Goal: Task Accomplishment & Management: Manage account settings

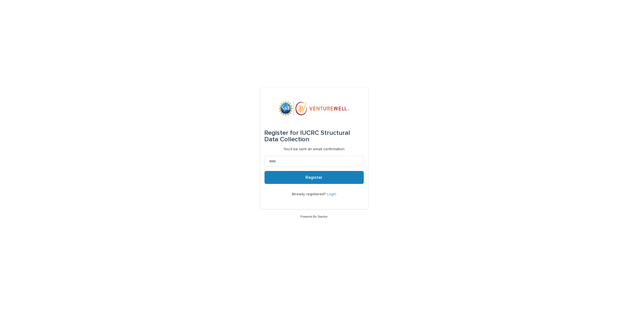
click at [334, 195] on link "Login" at bounding box center [331, 194] width 9 height 4
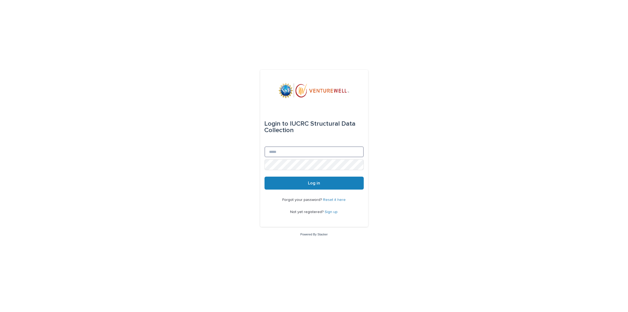
type input "**********"
click at [295, 181] on button "Log in" at bounding box center [314, 183] width 99 height 13
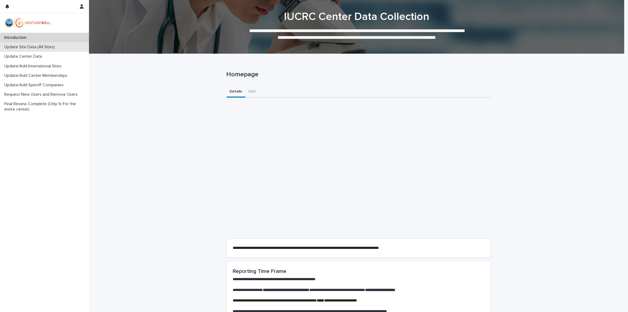
click at [23, 45] on p "Update Site Data (All Sites)" at bounding box center [30, 47] width 57 height 5
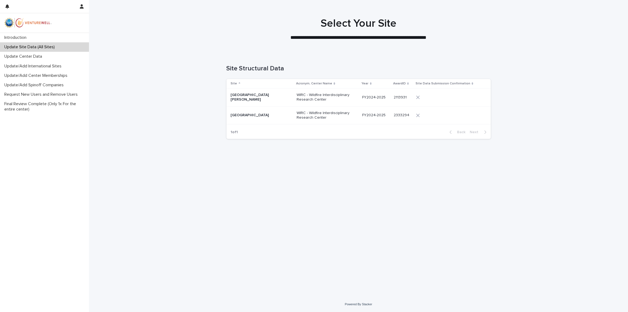
click at [261, 107] on td "[GEOGRAPHIC_DATA]" at bounding box center [261, 115] width 68 height 18
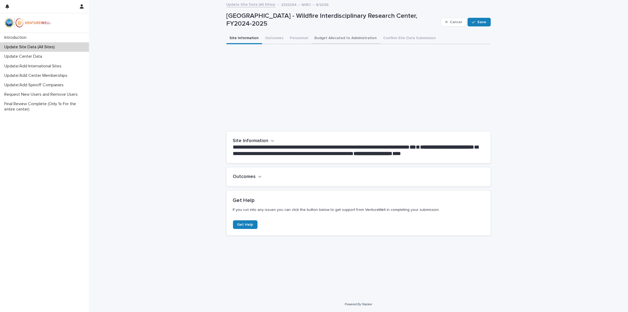
click at [333, 35] on button "Budget Allocated to Administration" at bounding box center [346, 38] width 69 height 11
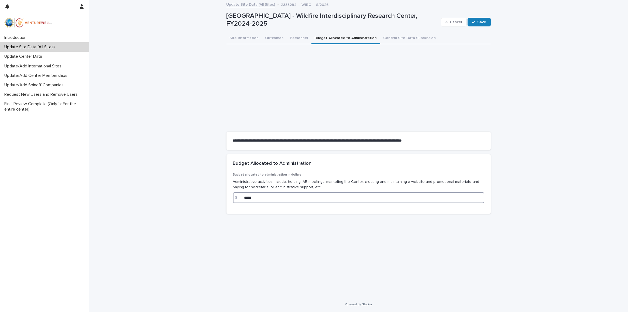
click at [302, 192] on input "*****" at bounding box center [359, 197] width 252 height 11
drag, startPoint x: 295, startPoint y: 199, endPoint x: 239, endPoint y: 200, distance: 55.9
click at [239, 200] on div "$ *****" at bounding box center [359, 197] width 252 height 11
paste input "***"
type input "********"
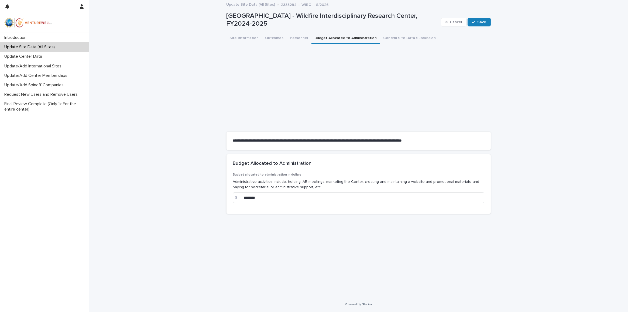
click at [285, 227] on div "**********" at bounding box center [359, 142] width 270 height 283
click at [488, 24] on button "Save" at bounding box center [479, 22] width 23 height 9
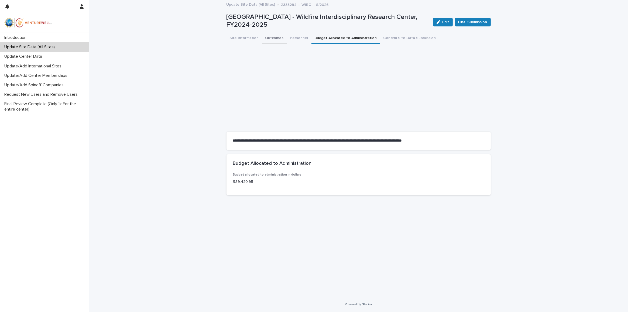
click at [270, 36] on button "Outcomes" at bounding box center [274, 38] width 25 height 11
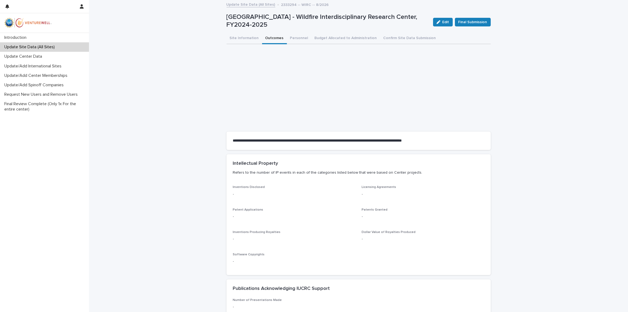
click at [44, 47] on p "Update Site Data (All Sites)" at bounding box center [30, 47] width 57 height 5
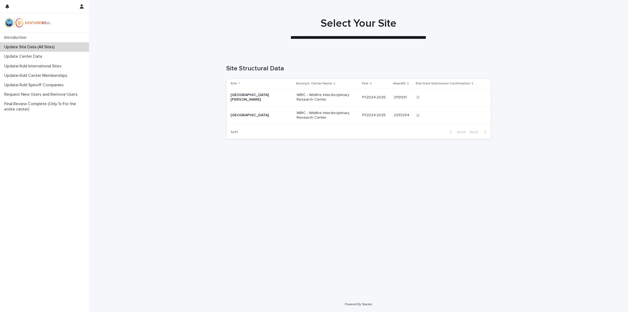
click at [246, 96] on p "[GEOGRAPHIC_DATA][PERSON_NAME]" at bounding box center [258, 97] width 54 height 9
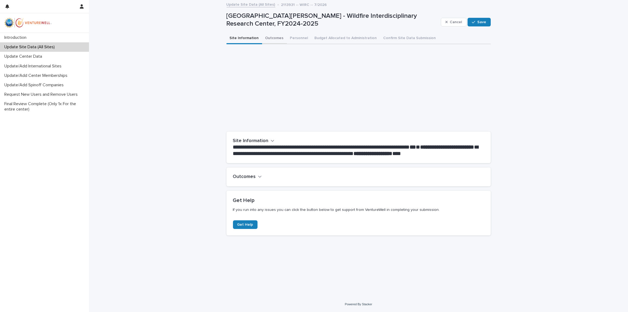
click at [272, 36] on button "Outcomes" at bounding box center [274, 38] width 25 height 11
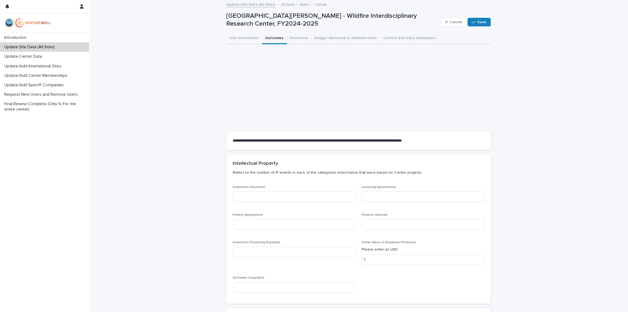
click at [47, 52] on div "Update Site Data (All Sites)" at bounding box center [44, 46] width 89 height 9
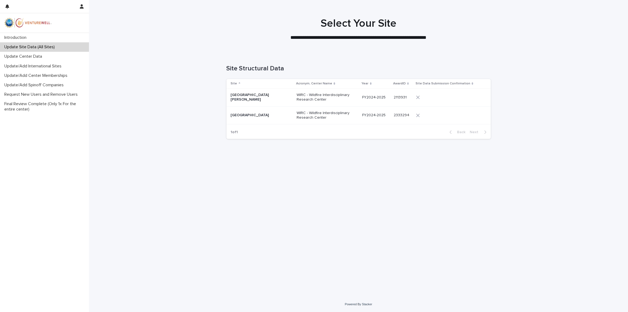
click at [47, 47] on p "Update Site Data (All Sites)" at bounding box center [30, 47] width 57 height 5
click at [277, 107] on td "[GEOGRAPHIC_DATA]" at bounding box center [261, 115] width 68 height 18
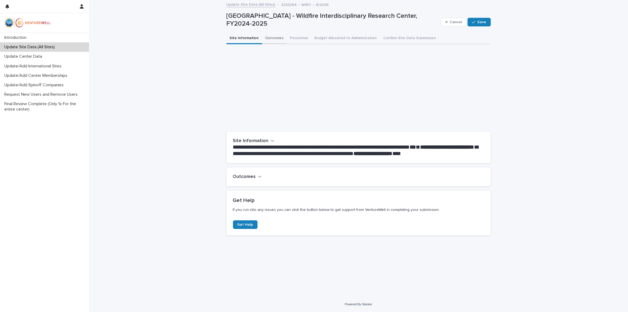
click at [273, 40] on button "Outcomes" at bounding box center [274, 38] width 25 height 11
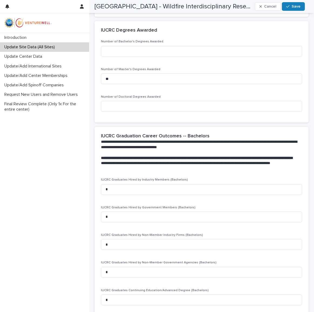
scroll to position [417, 0]
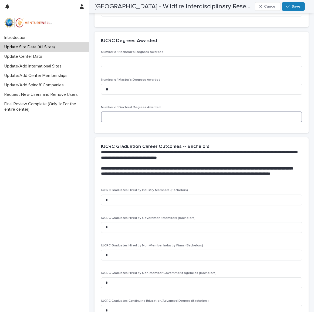
click at [113, 118] on input at bounding box center [201, 116] width 201 height 11
type input "*"
click at [128, 145] on h2 "IUCRC Graduation Career Outcomes -- Bachelors" at bounding box center [155, 147] width 108 height 6
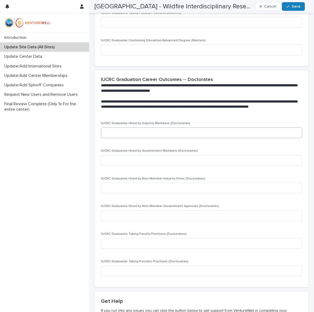
scroll to position [908, 0]
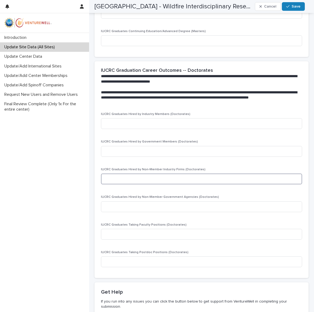
click at [137, 181] on input at bounding box center [201, 179] width 201 height 11
type input "*"
click at [150, 105] on p "**********" at bounding box center [198, 98] width 195 height 16
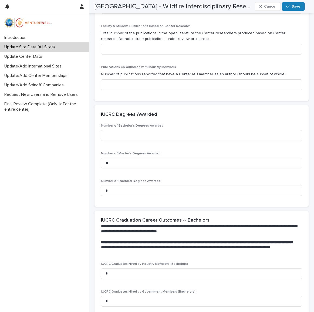
scroll to position [368, 0]
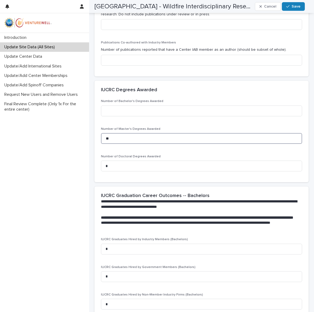
drag, startPoint x: 119, startPoint y: 138, endPoint x: 103, endPoint y: 121, distance: 22.7
click at [99, 139] on div "Number of Bachelor's Degrees Awarded Number of Master's Degrees Awarded ** Numb…" at bounding box center [201, 140] width 214 height 83
type input "*"
click at [133, 128] on span "Number of Master's Degrees Awarded" at bounding box center [130, 128] width 59 height 3
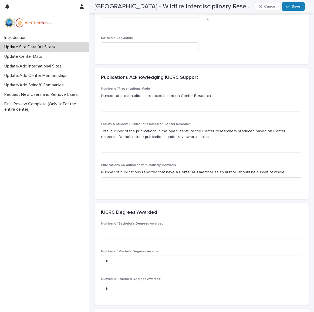
scroll to position [147, 0]
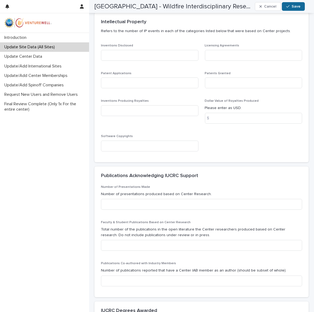
click at [299, 5] on span "Save" at bounding box center [295, 7] width 9 height 4
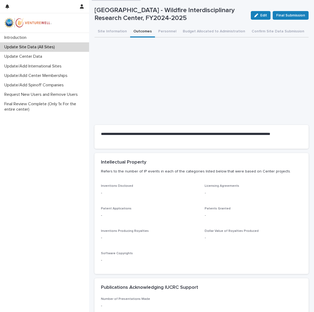
scroll to position [0, 0]
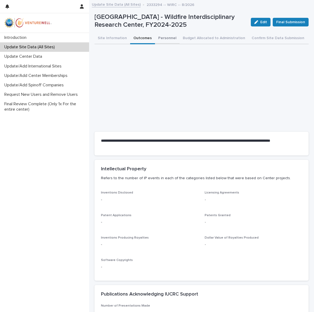
click at [168, 39] on button "Personnel" at bounding box center [167, 38] width 25 height 11
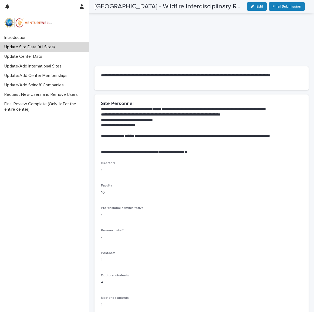
scroll to position [123, 0]
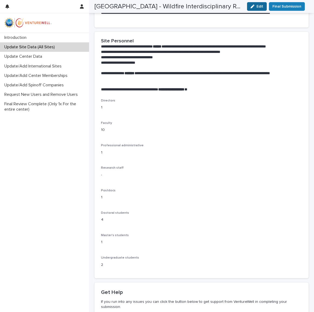
click at [262, 5] on span "Edit" at bounding box center [259, 7] width 7 height 4
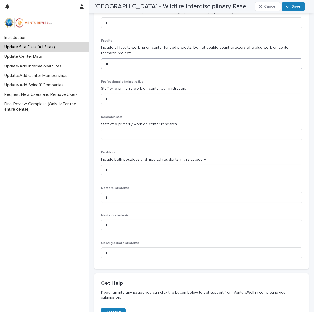
scroll to position [239, 0]
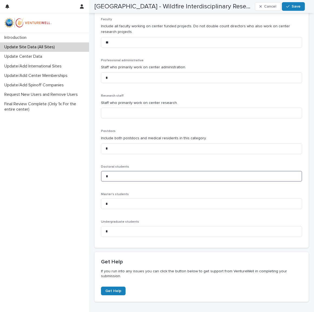
drag, startPoint x: 125, startPoint y: 177, endPoint x: 106, endPoint y: 179, distance: 19.5
click at [106, 179] on input "*" at bounding box center [201, 176] width 201 height 11
type input "*"
click at [111, 189] on div "Directors Include center directors, site directors, managing directors, deputy …" at bounding box center [201, 111] width 201 height 259
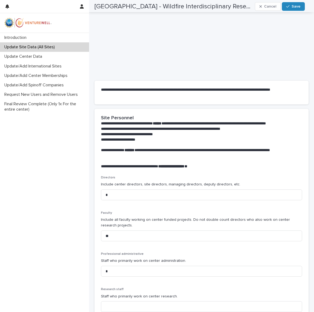
scroll to position [0, 0]
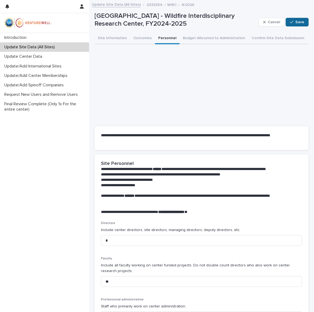
click at [295, 22] on span "Save" at bounding box center [299, 22] width 9 height 4
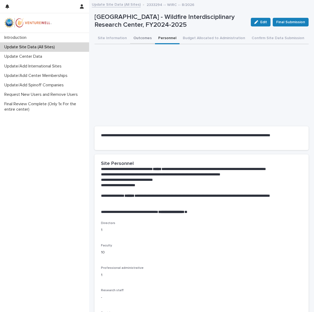
click at [141, 39] on button "Outcomes" at bounding box center [142, 38] width 25 height 11
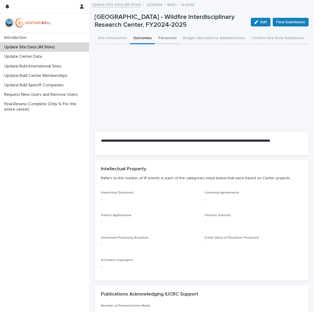
drag, startPoint x: 166, startPoint y: 38, endPoint x: 169, endPoint y: 36, distance: 3.8
click at [166, 38] on button "Personnel" at bounding box center [167, 38] width 25 height 11
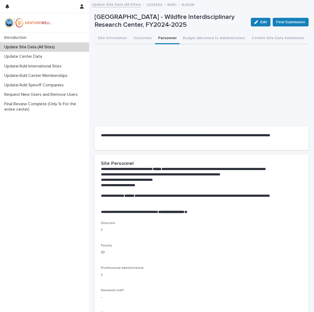
drag, startPoint x: 145, startPoint y: 38, endPoint x: 154, endPoint y: 45, distance: 11.0
click at [145, 38] on button "Outcomes" at bounding box center [142, 38] width 25 height 11
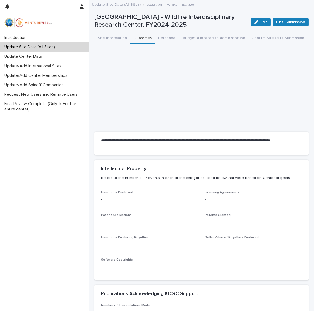
click at [46, 49] on p "Update Site Data (All Sites)" at bounding box center [30, 47] width 57 height 5
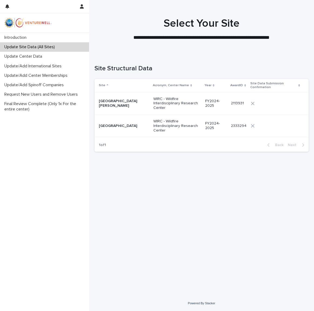
click at [138, 105] on p "[GEOGRAPHIC_DATA][PERSON_NAME]" at bounding box center [124, 103] width 50 height 9
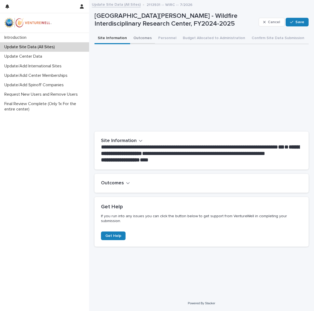
click at [141, 41] on button "Outcomes" at bounding box center [142, 38] width 25 height 11
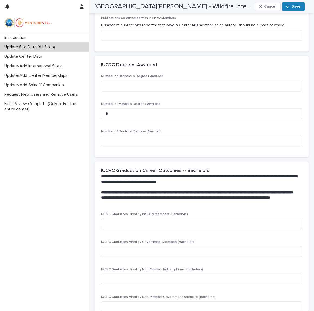
scroll to position [417, 0]
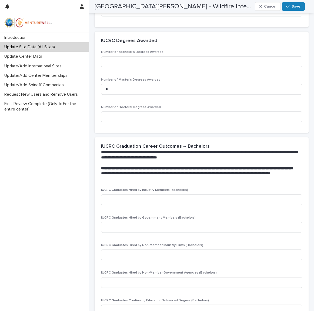
click at [177, 44] on div "IUCRC Degrees Awarded" at bounding box center [201, 41] width 214 height 19
click at [180, 39] on div "IUCRC Degrees Awarded" at bounding box center [200, 41] width 199 height 6
click at [140, 61] on input at bounding box center [201, 61] width 201 height 11
type input "*"
click at [142, 77] on div "Number of Bachelor's Degrees Awarded * Number of Master's Degrees Awarded * Num…" at bounding box center [201, 88] width 201 height 76
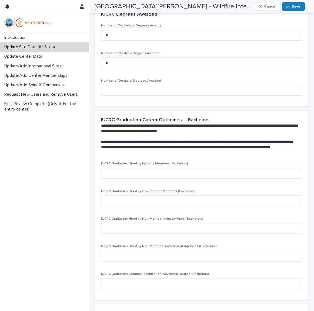
scroll to position [441, 0]
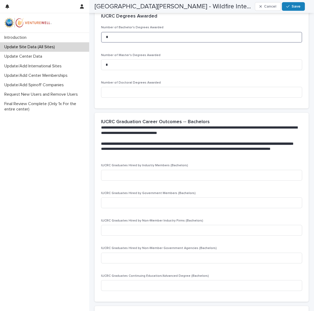
drag, startPoint x: 128, startPoint y: 41, endPoint x: 101, endPoint y: 44, distance: 27.1
click at [101, 44] on div "Number of Bachelor's Degrees Awarded *" at bounding box center [201, 36] width 201 height 21
click at [149, 52] on div "Number of Bachelor's Degrees Awarded Number of Master's Degrees Awarded * Numbe…" at bounding box center [201, 64] width 201 height 76
click at [298, 8] on span "Save" at bounding box center [295, 7] width 9 height 4
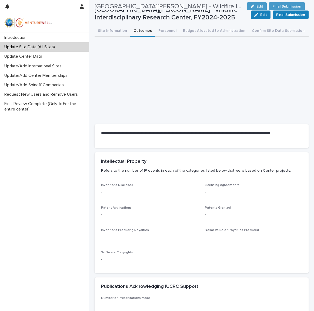
scroll to position [0, 0]
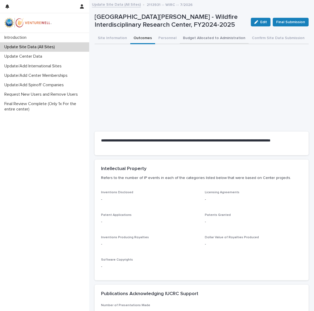
click at [208, 36] on button "Budget Allocated to Administration" at bounding box center [213, 38] width 69 height 11
